Goal: Navigation & Orientation: Find specific page/section

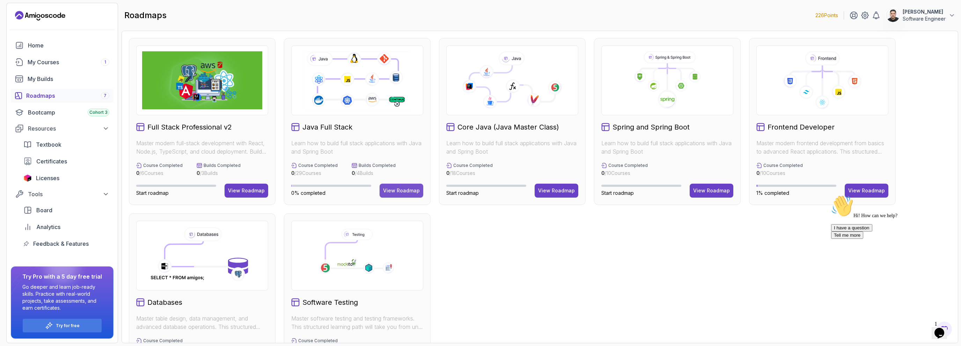
click at [402, 190] on div "View Roadmap" at bounding box center [401, 190] width 37 height 7
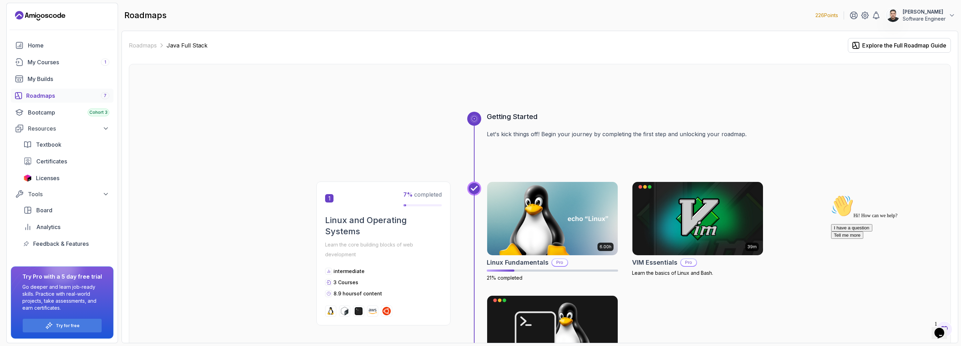
drag, startPoint x: 948, startPoint y: 245, endPoint x: 1777, endPoint y: 436, distance: 851.2
click at [832, 195] on icon "Chat attention grabber" at bounding box center [832, 195] width 0 height 0
click at [921, 328] on icon "Close" at bounding box center [921, 331] width 0 height 6
click at [938, 323] on span "1" at bounding box center [936, 324] width 3 height 6
click at [942, 332] on icon "$i18n('chat', 'chat_widget')" at bounding box center [940, 333] width 10 height 10
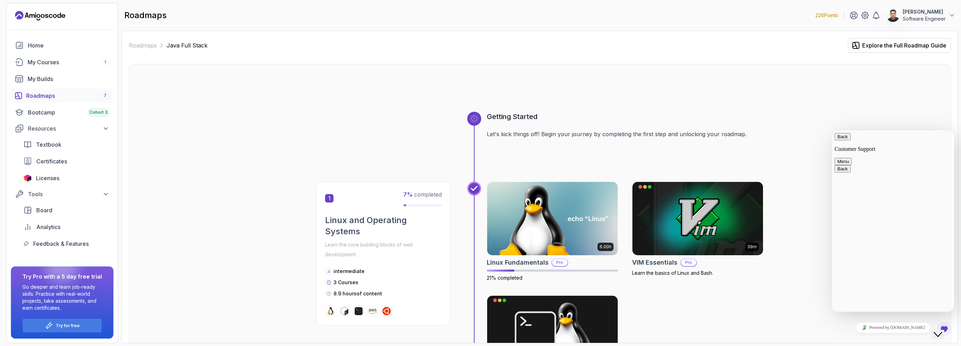
click at [936, 331] on div "Close Chat This icon closes the chat window." at bounding box center [938, 335] width 8 height 8
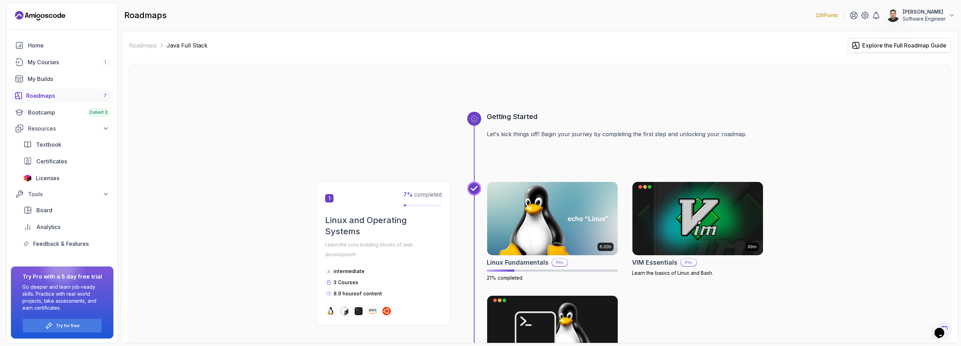
click at [896, 42] on div "Explore the Full Roadmap Guide" at bounding box center [905, 45] width 84 height 8
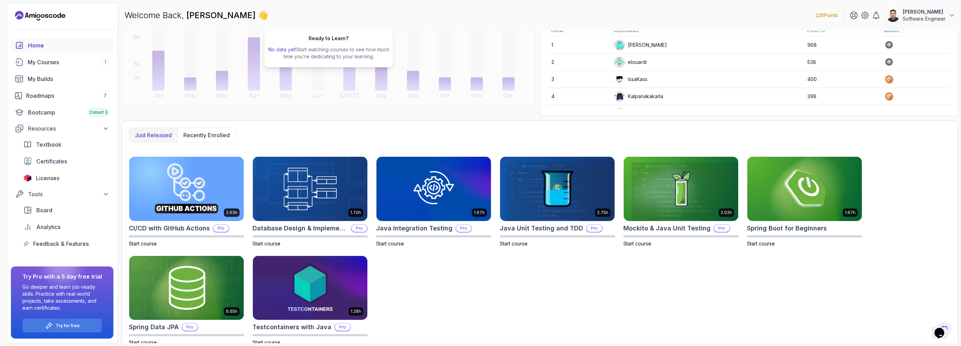
scroll to position [101, 0]
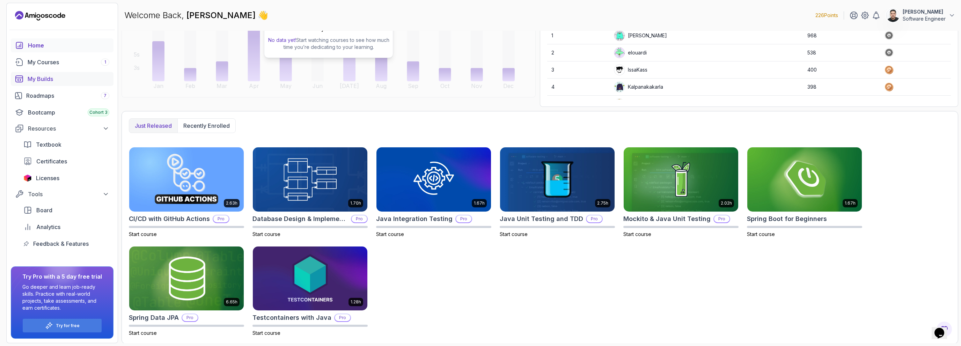
click at [57, 78] on div "My Builds" at bounding box center [69, 79] width 82 height 8
